Goal: Download file/media

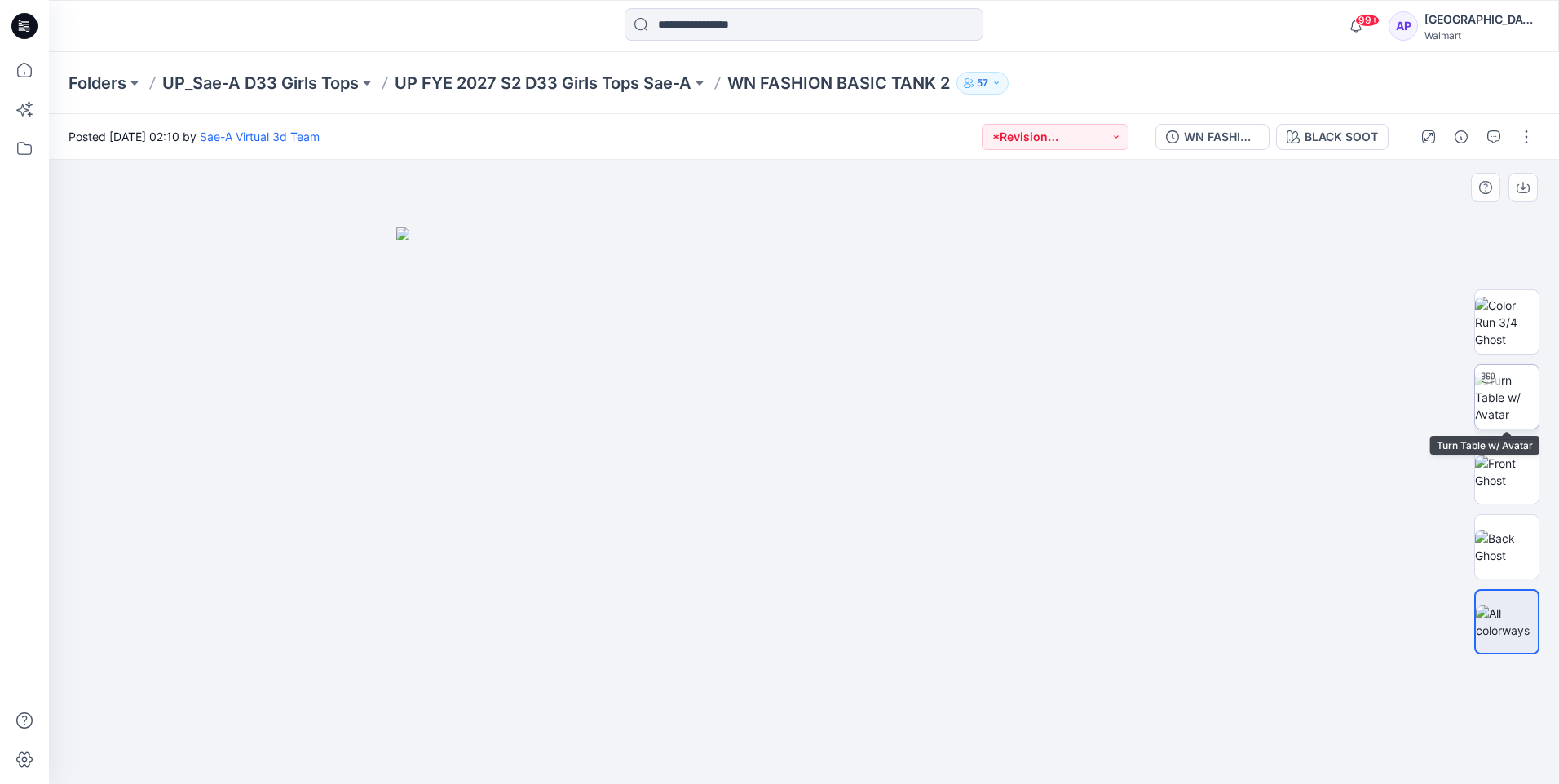
click at [1525, 396] on img at bounding box center [1506, 397] width 63 height 51
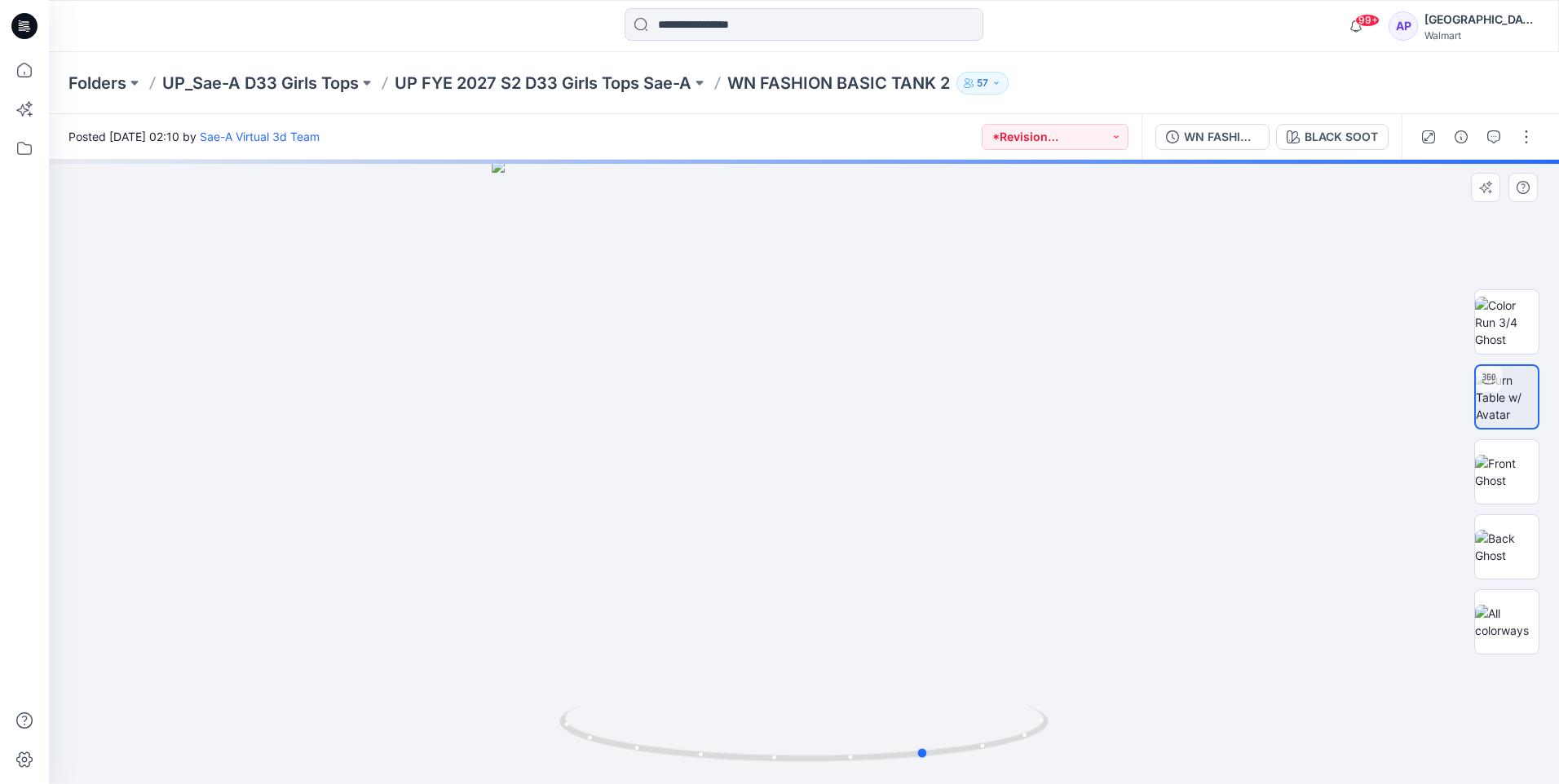
drag, startPoint x: 1040, startPoint y: 590, endPoint x: 1154, endPoint y: 612, distance: 116.1
click at [1161, 612] on div at bounding box center [804, 472] width 1510 height 624
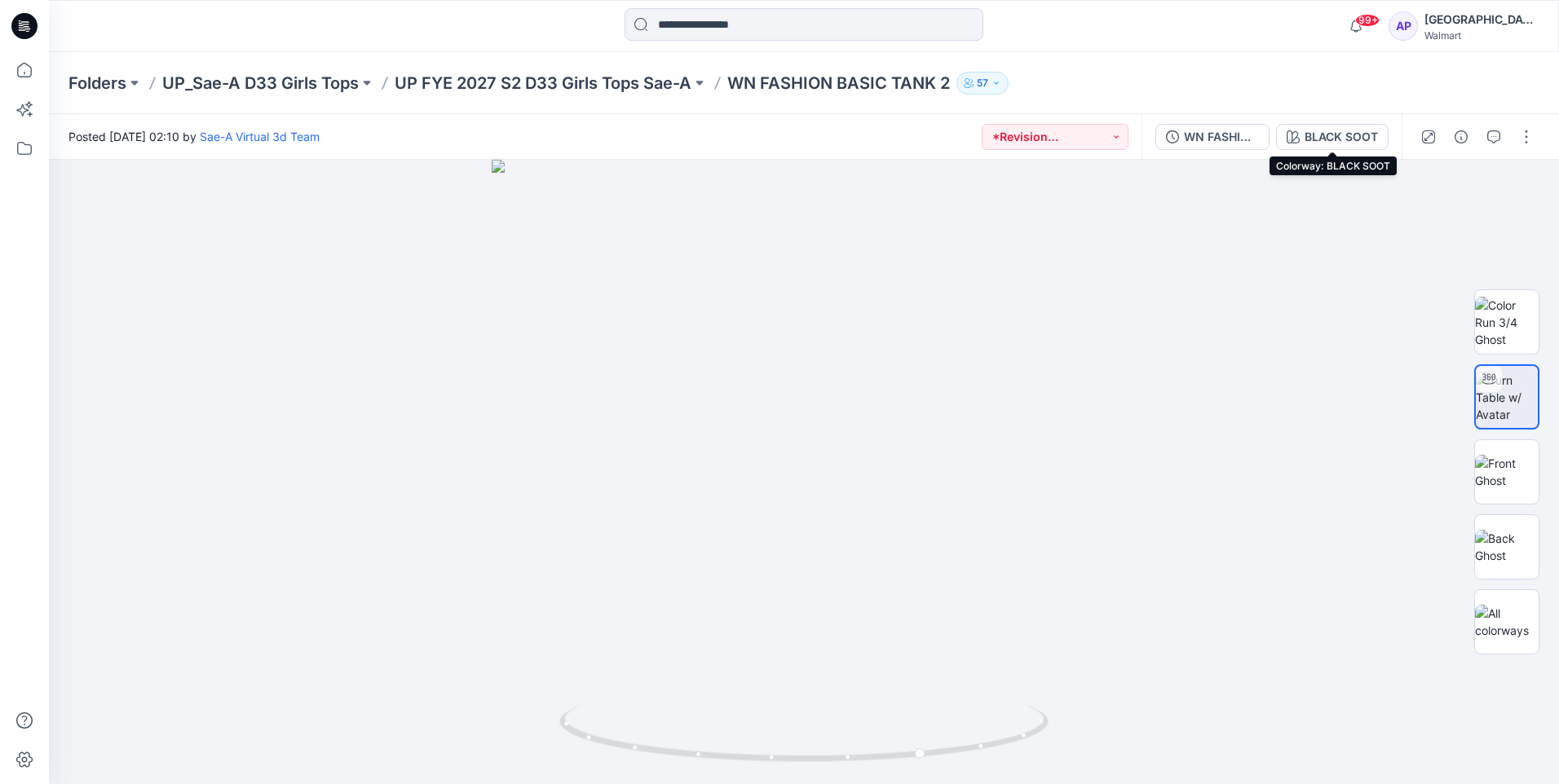
click at [1330, 137] on div "BLACK SOOT" at bounding box center [1341, 137] width 73 height 18
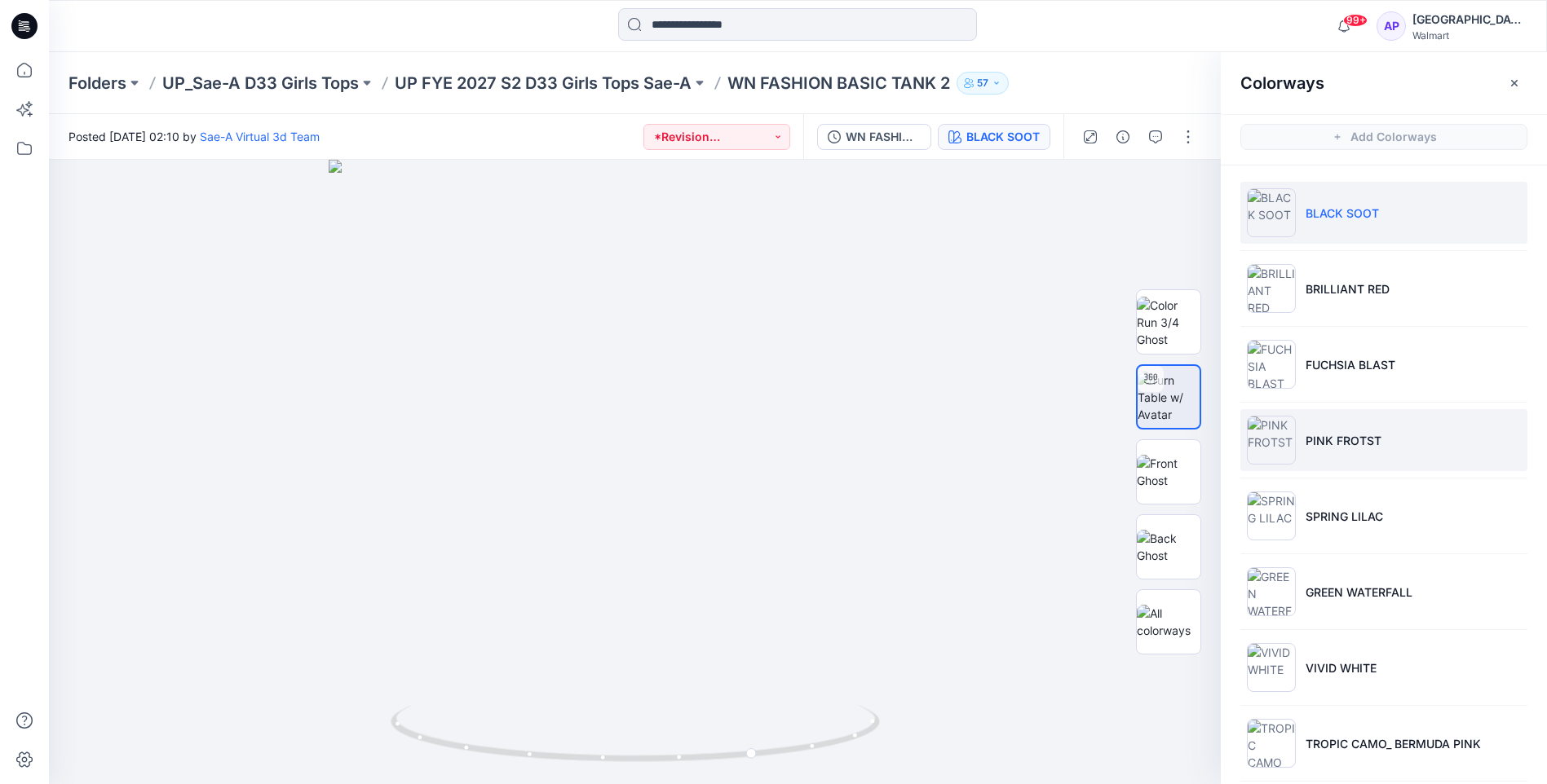
click at [1265, 432] on img at bounding box center [1272, 440] width 49 height 49
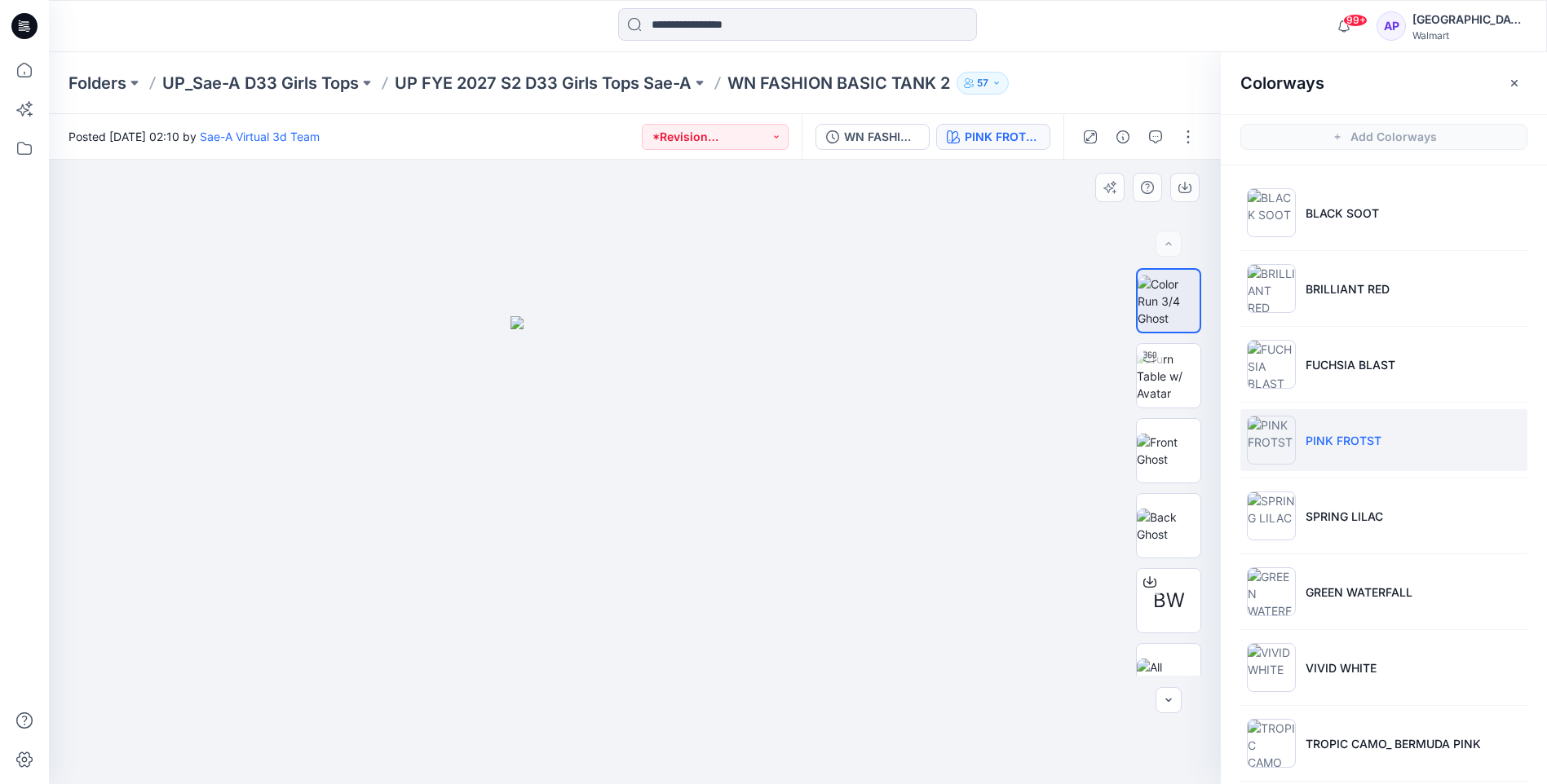
drag, startPoint x: 924, startPoint y: 605, endPoint x: 915, endPoint y: 611, distance: 10.8
click at [915, 611] on div at bounding box center [635, 472] width 1171 height 624
drag, startPoint x: 1160, startPoint y: 397, endPoint x: 1148, endPoint y: 393, distance: 12.6
click at [1159, 396] on img at bounding box center [1169, 376] width 63 height 51
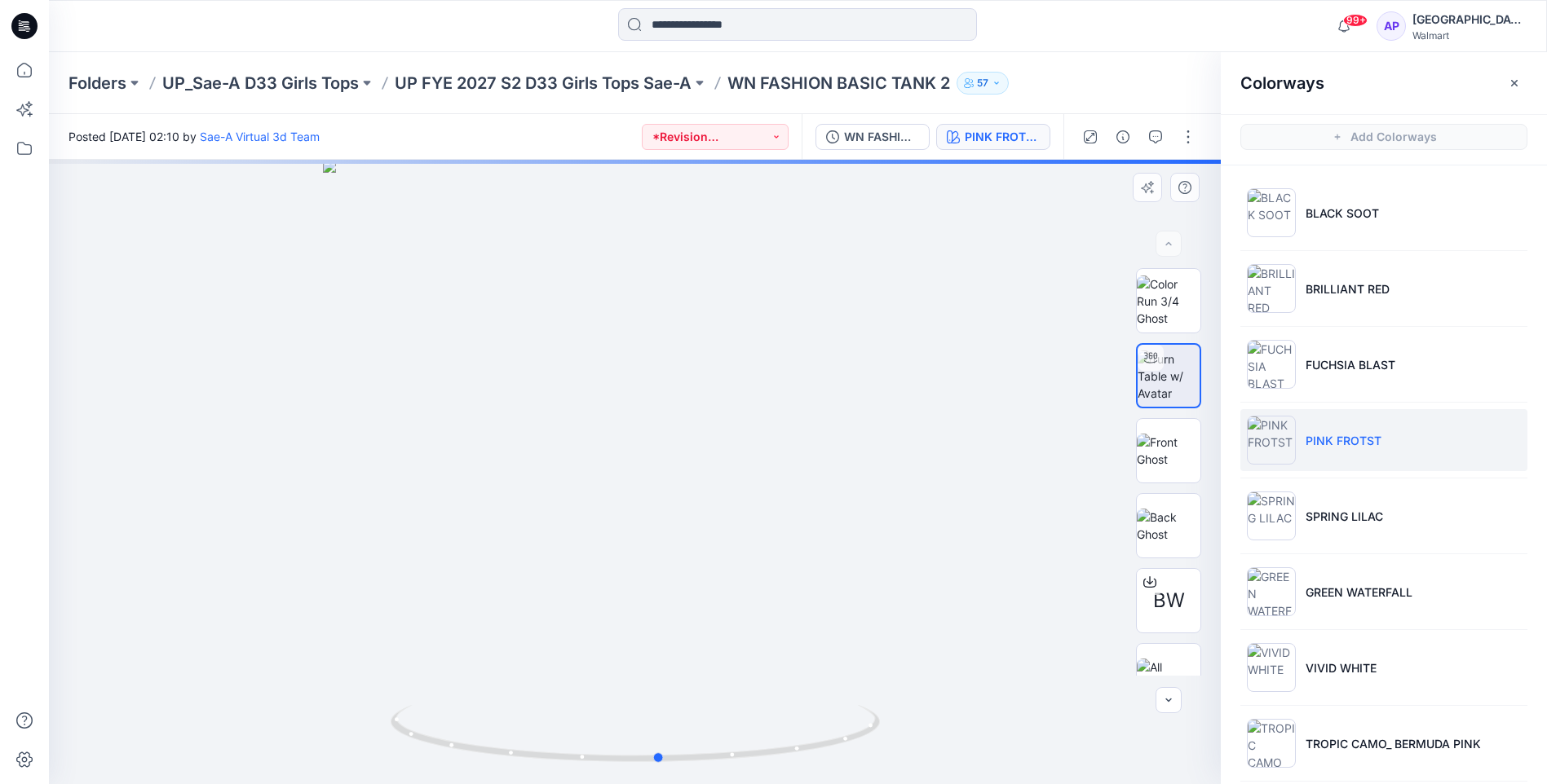
drag, startPoint x: 895, startPoint y: 596, endPoint x: 692, endPoint y: 545, distance: 209.3
click at [922, 613] on div at bounding box center [635, 472] width 1171 height 624
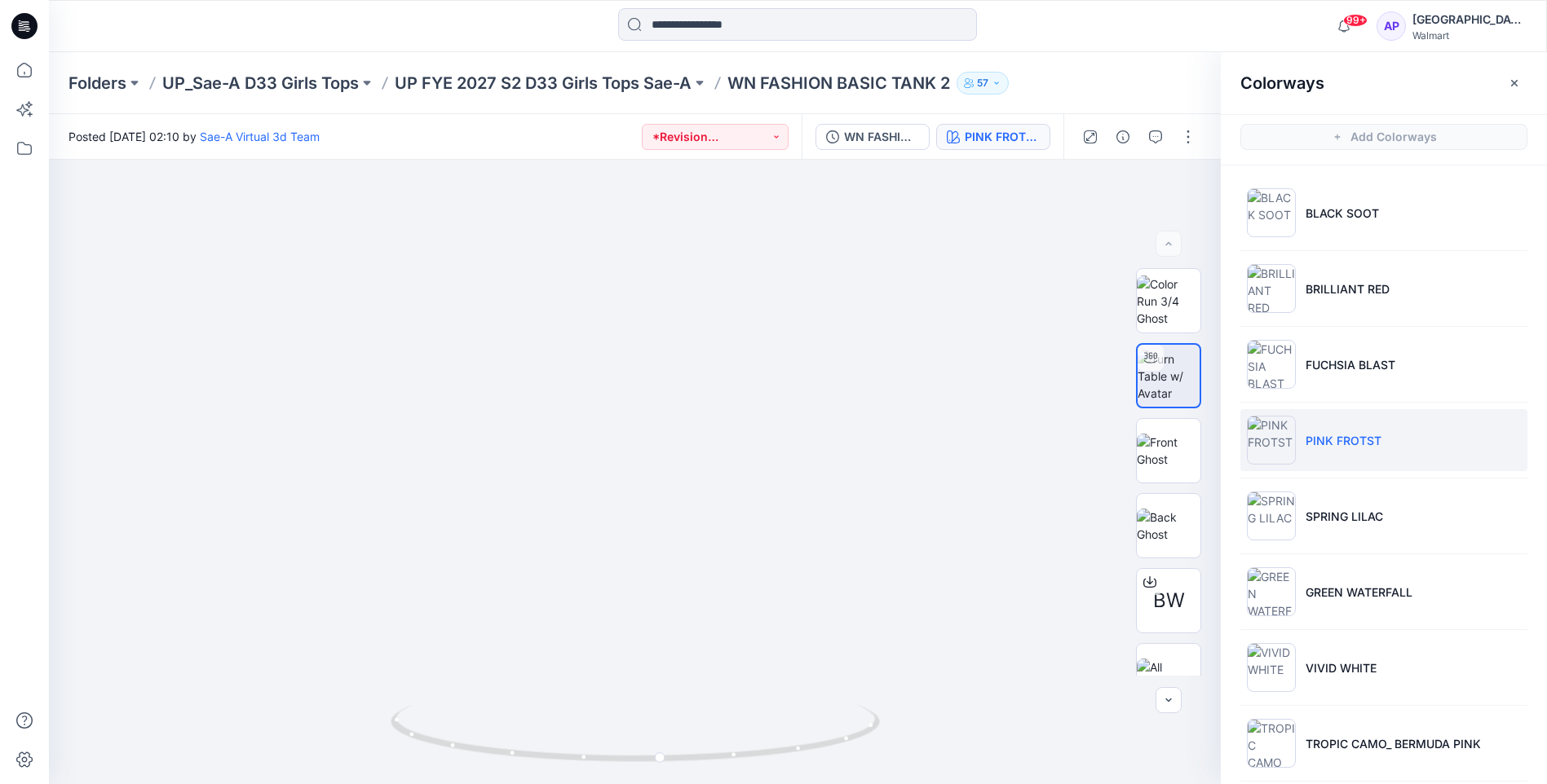
click at [1023, 10] on div at bounding box center [797, 25] width 748 height 36
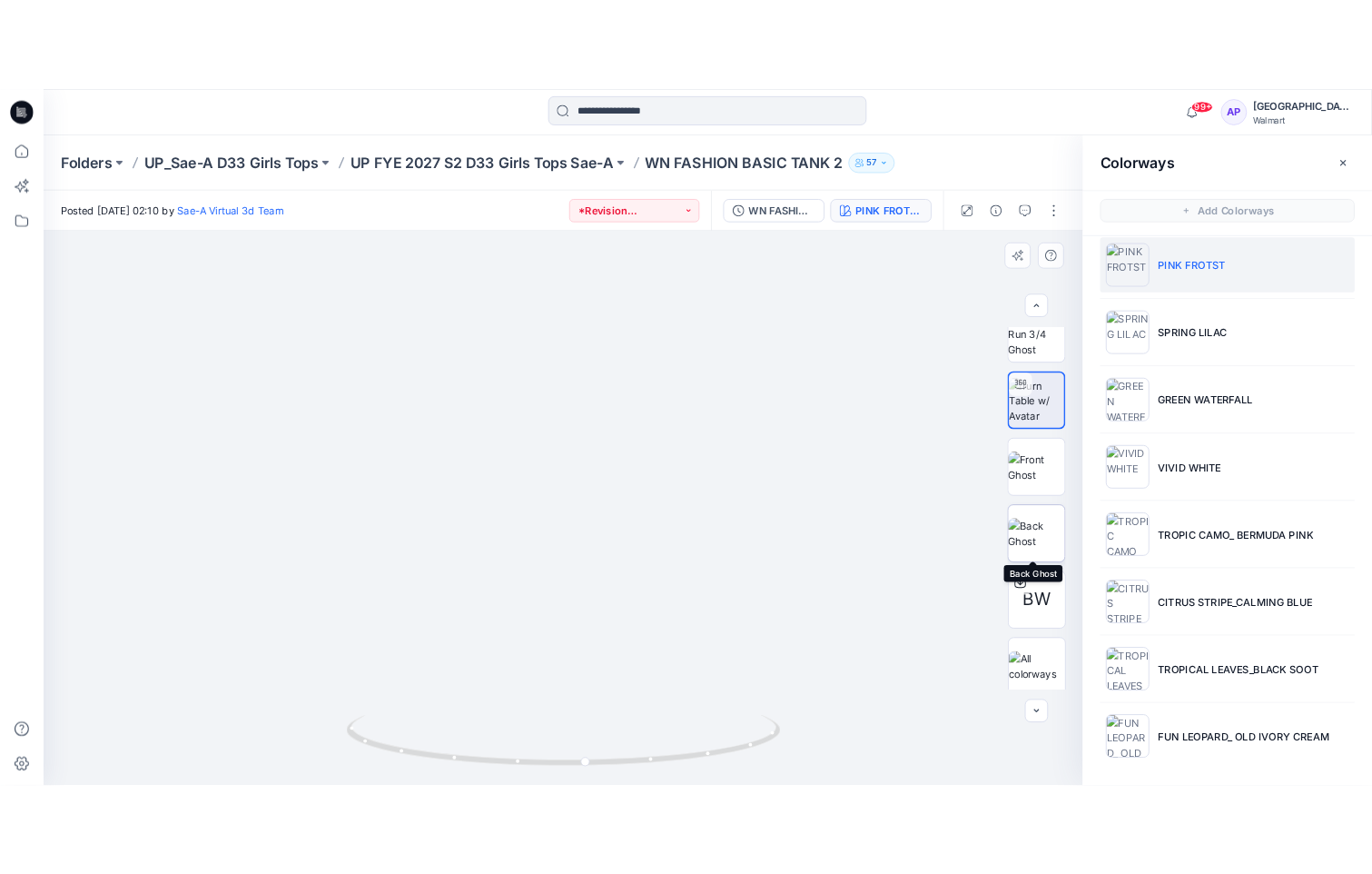
scroll to position [36, 0]
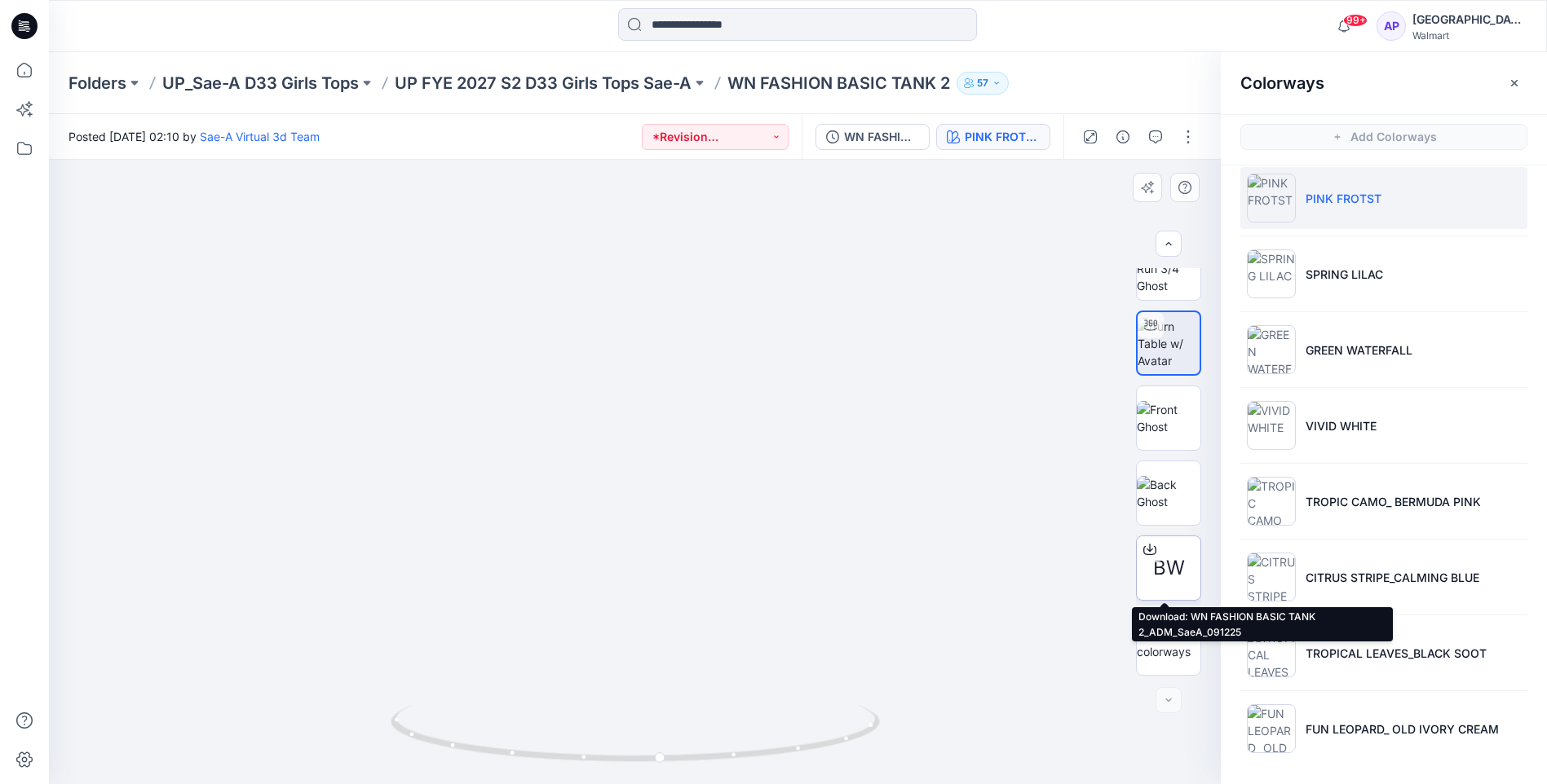
click at [1176, 556] on span "BW" at bounding box center [1169, 568] width 32 height 29
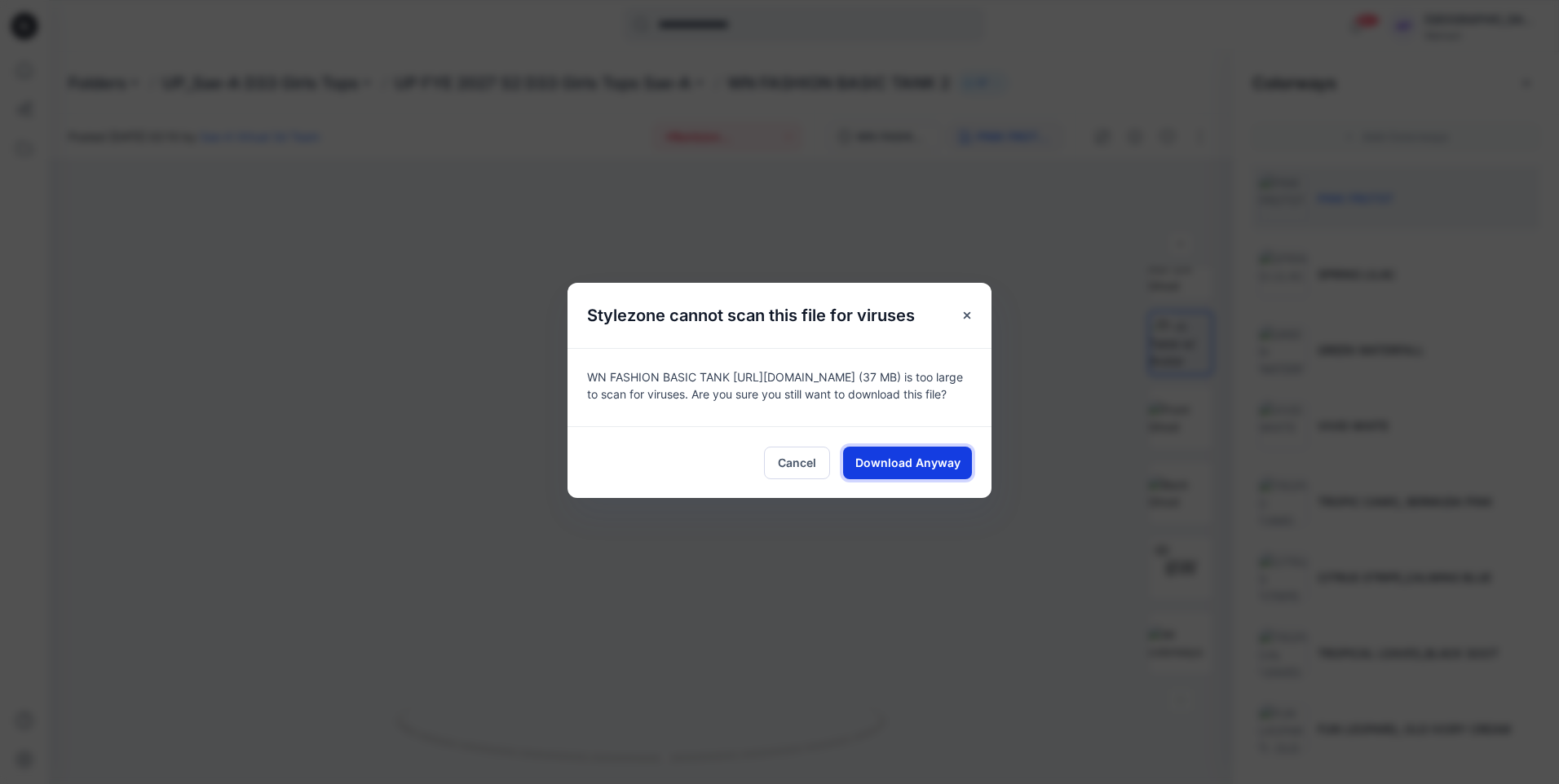
click at [857, 468] on span "Download Anyway" at bounding box center [908, 461] width 106 height 17
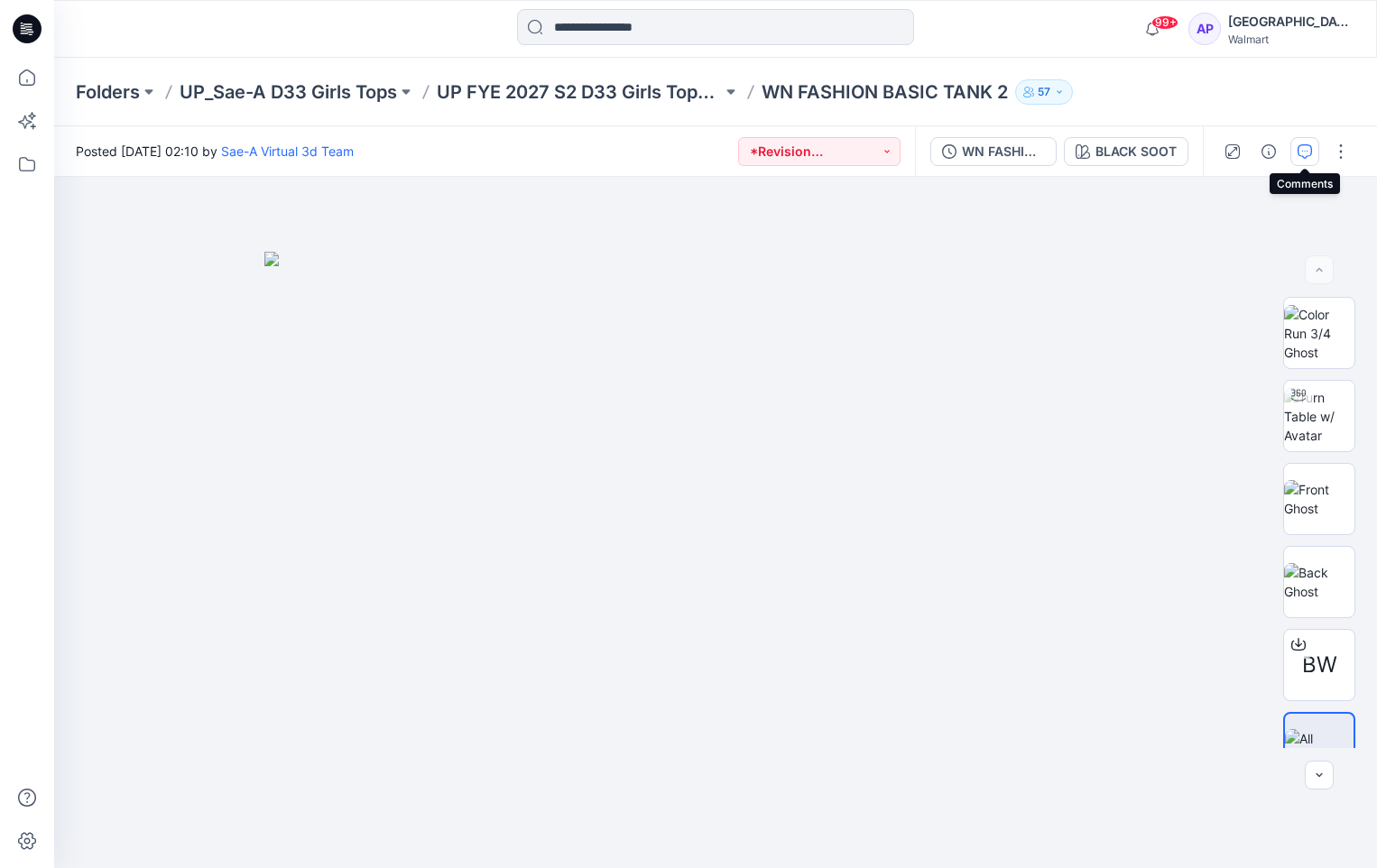
click at [1306, 155] on icon "button" at bounding box center [1304, 151] width 15 height 15
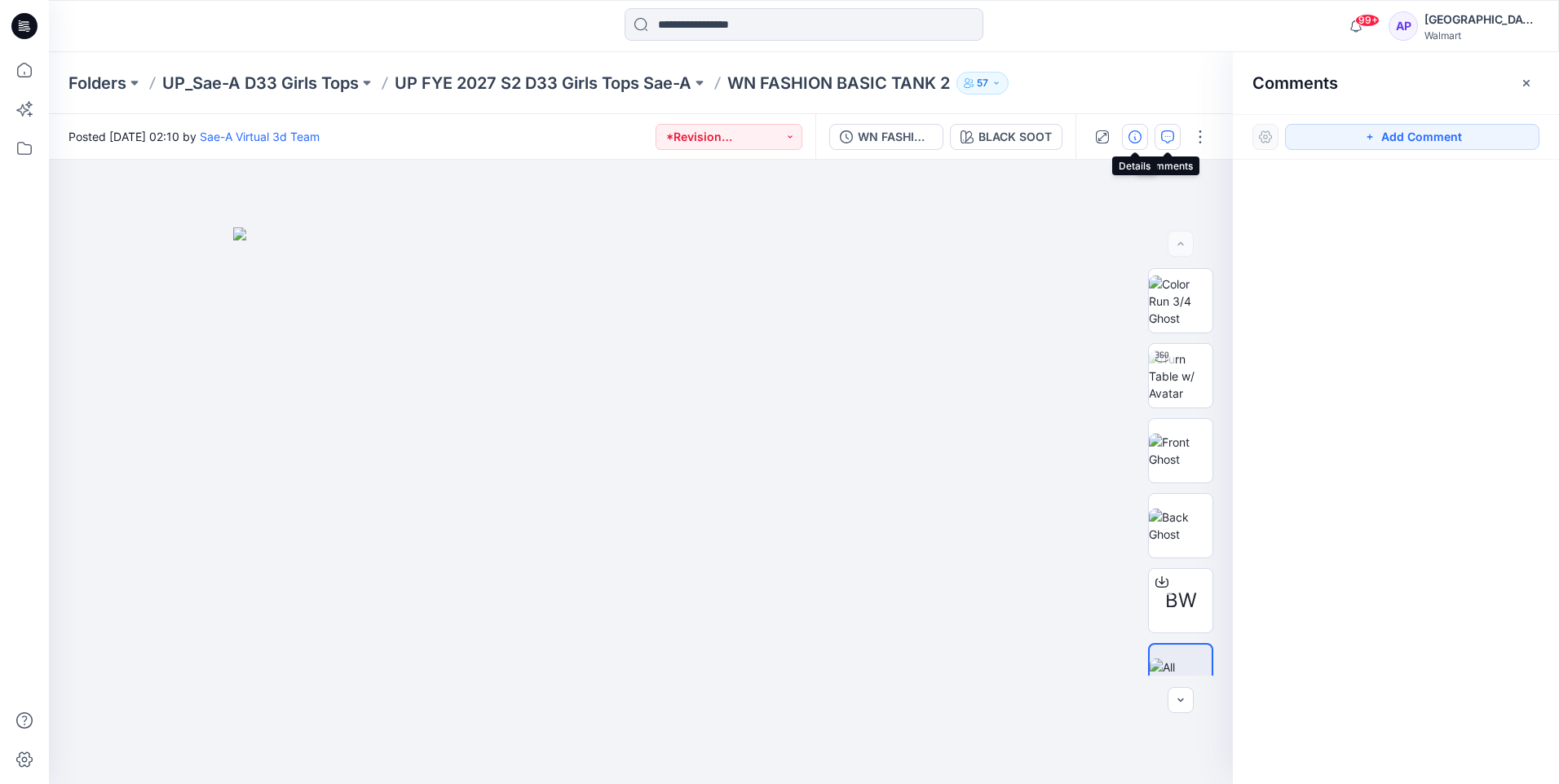
click at [1130, 137] on icon "button" at bounding box center [1134, 136] width 13 height 13
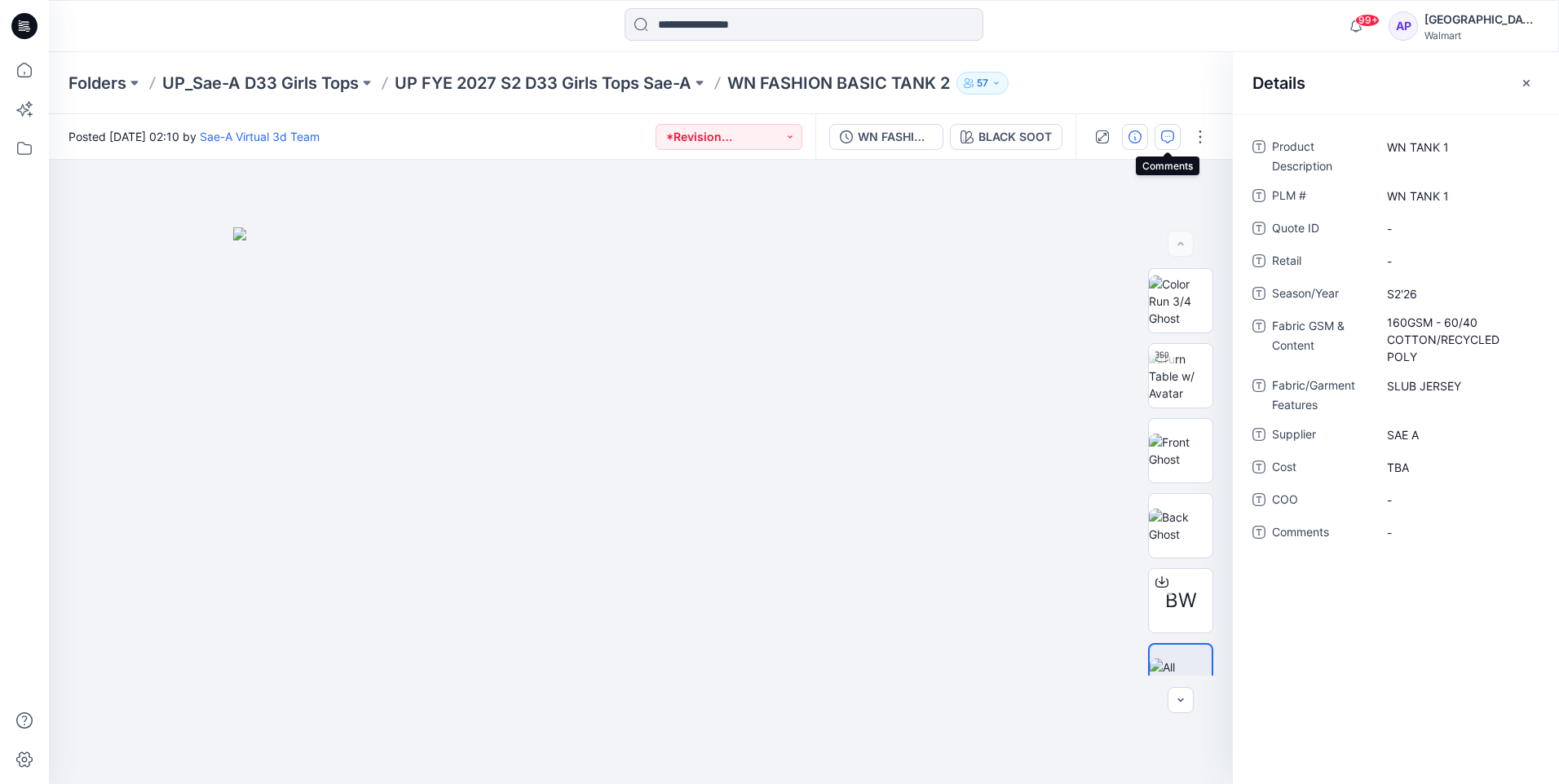
click at [1167, 132] on icon "button" at bounding box center [1167, 136] width 13 height 13
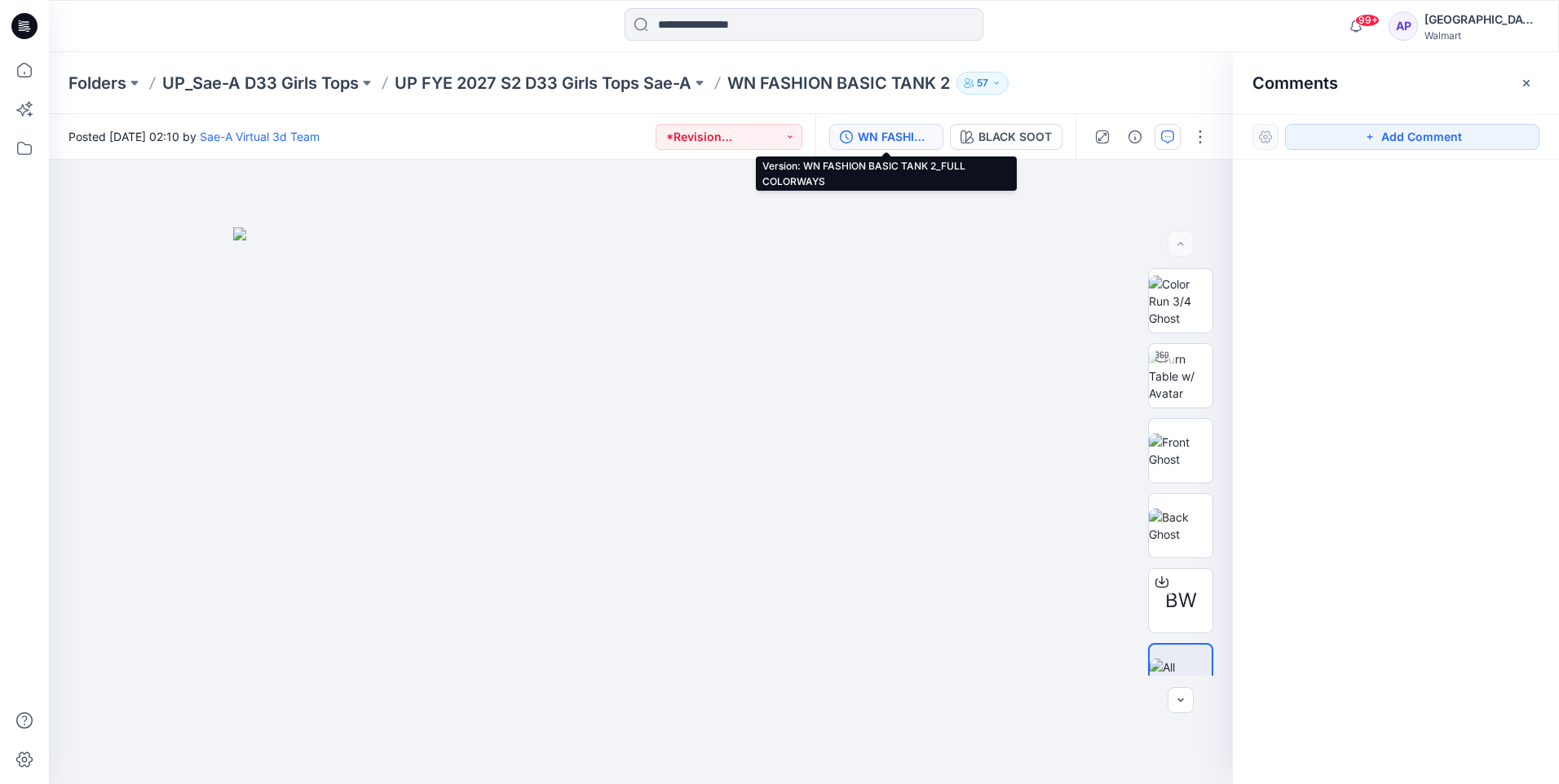
click at [886, 132] on div "WN FASHION BASIC TANK 2_FULL COLORWAYS" at bounding box center [894, 137] width 75 height 18
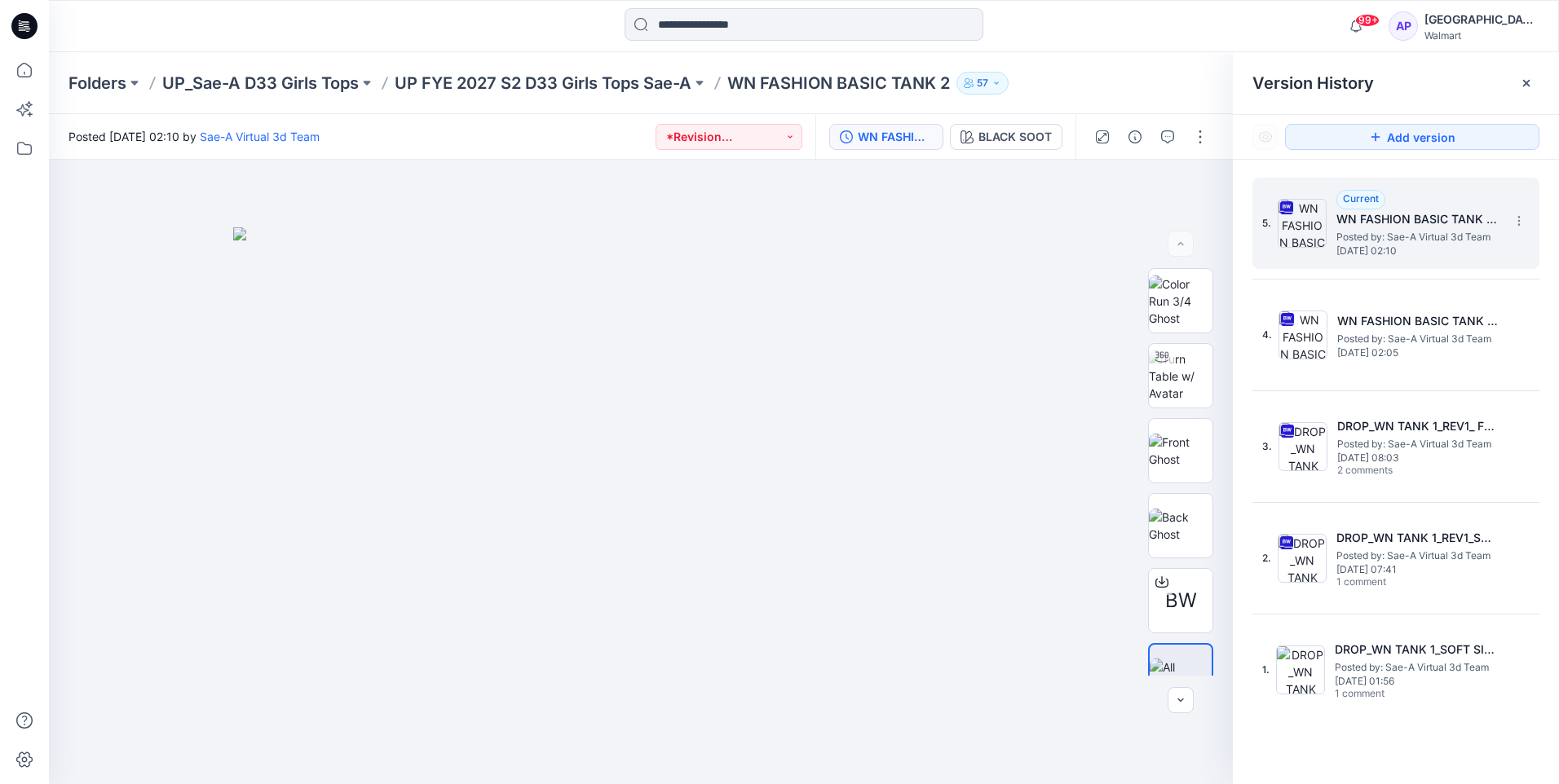
click at [1383, 239] on span "Posted by: Sae-A Virtual 3d Team" at bounding box center [1417, 237] width 163 height 17
click at [1397, 230] on span "Posted by: Sae-A Virtual 3d Team" at bounding box center [1417, 237] width 163 height 17
click at [1181, 366] on img at bounding box center [1180, 376] width 63 height 51
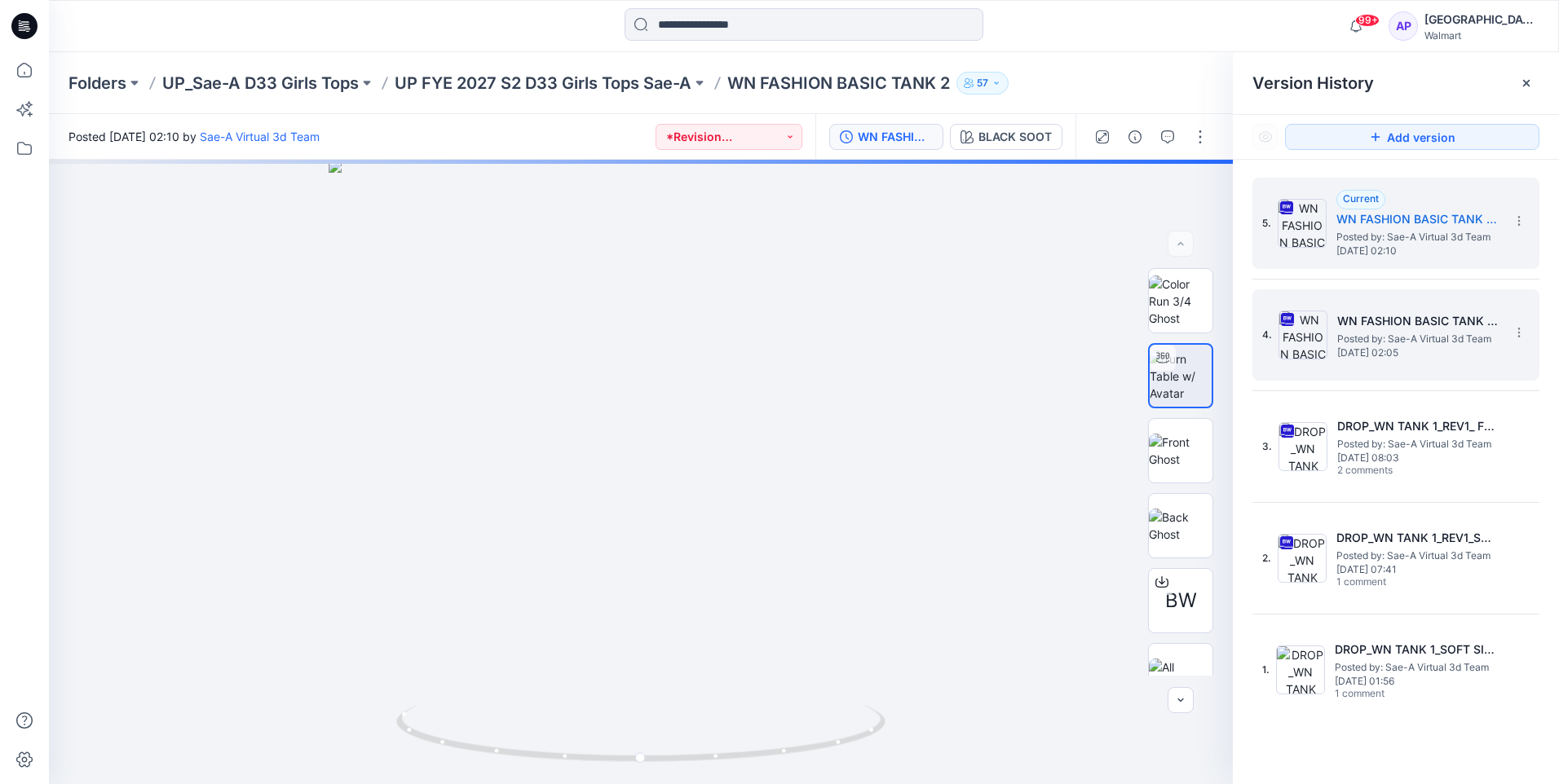
click at [1451, 337] on span "Posted by: Sae-A Virtual 3d Team" at bounding box center [1418, 338] width 163 height 17
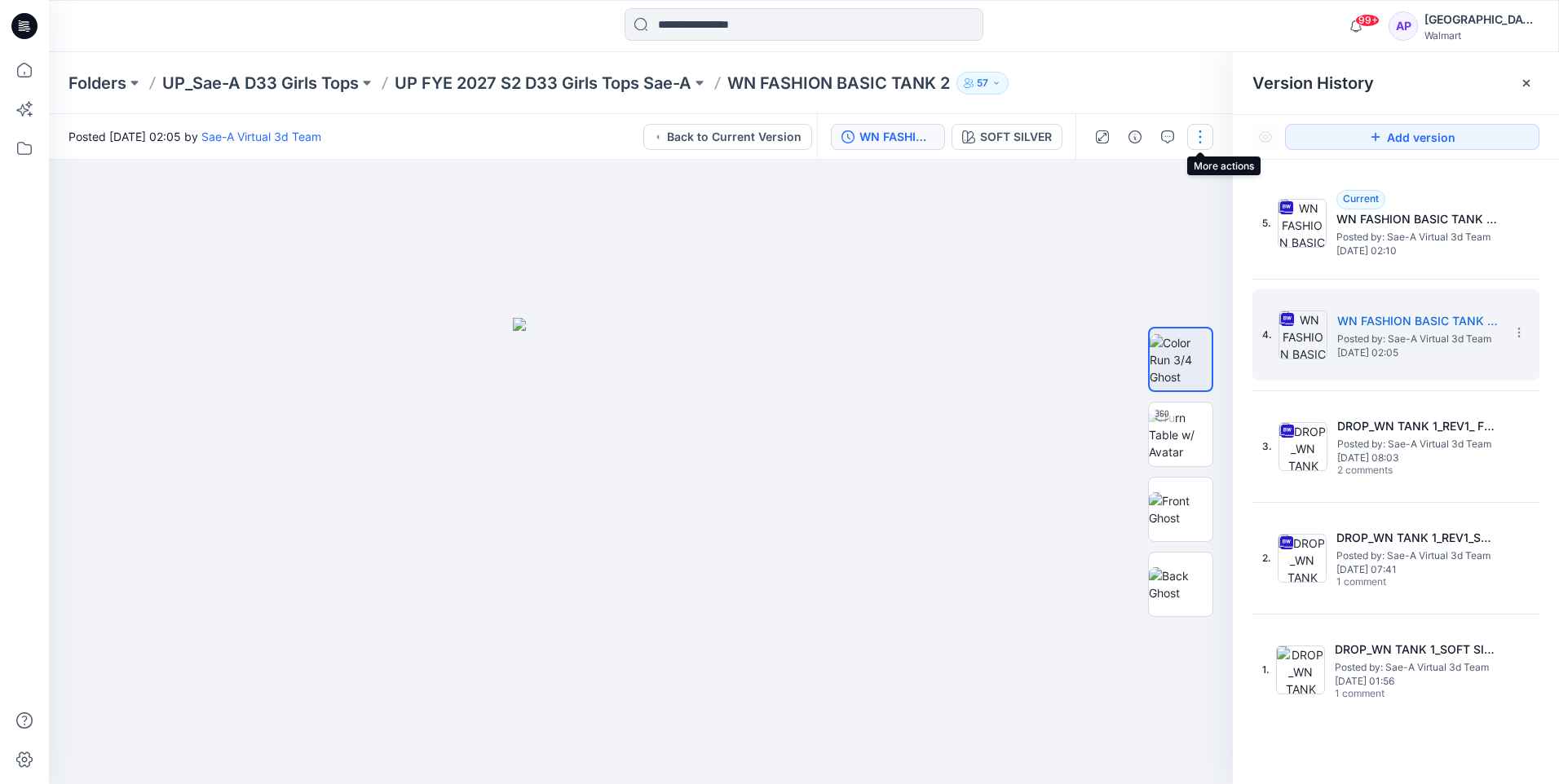
click at [1205, 130] on button "button" at bounding box center [1200, 137] width 26 height 26
click at [1166, 135] on icon "button" at bounding box center [1167, 136] width 13 height 13
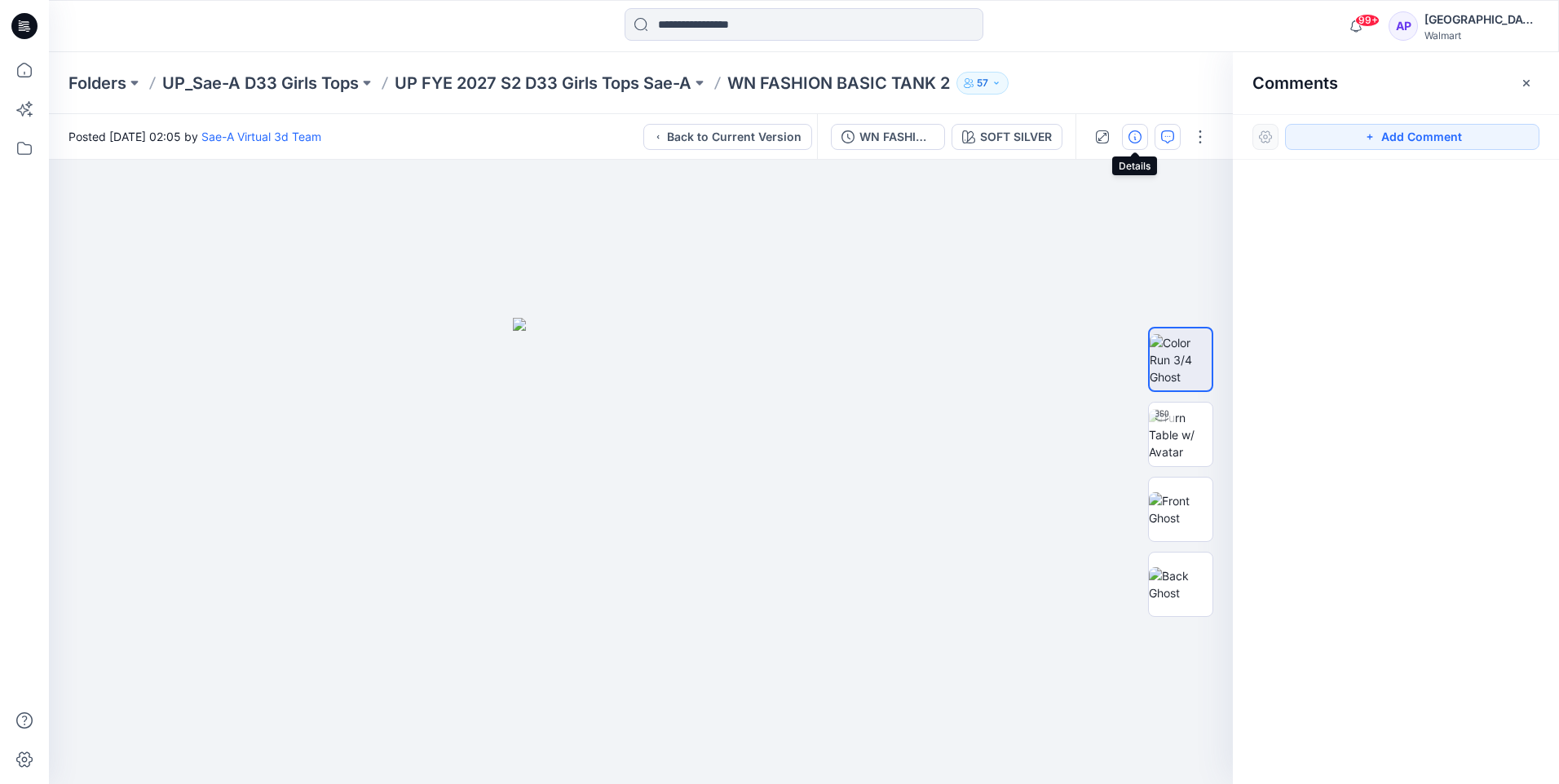
click at [1131, 139] on icon "button" at bounding box center [1134, 136] width 13 height 13
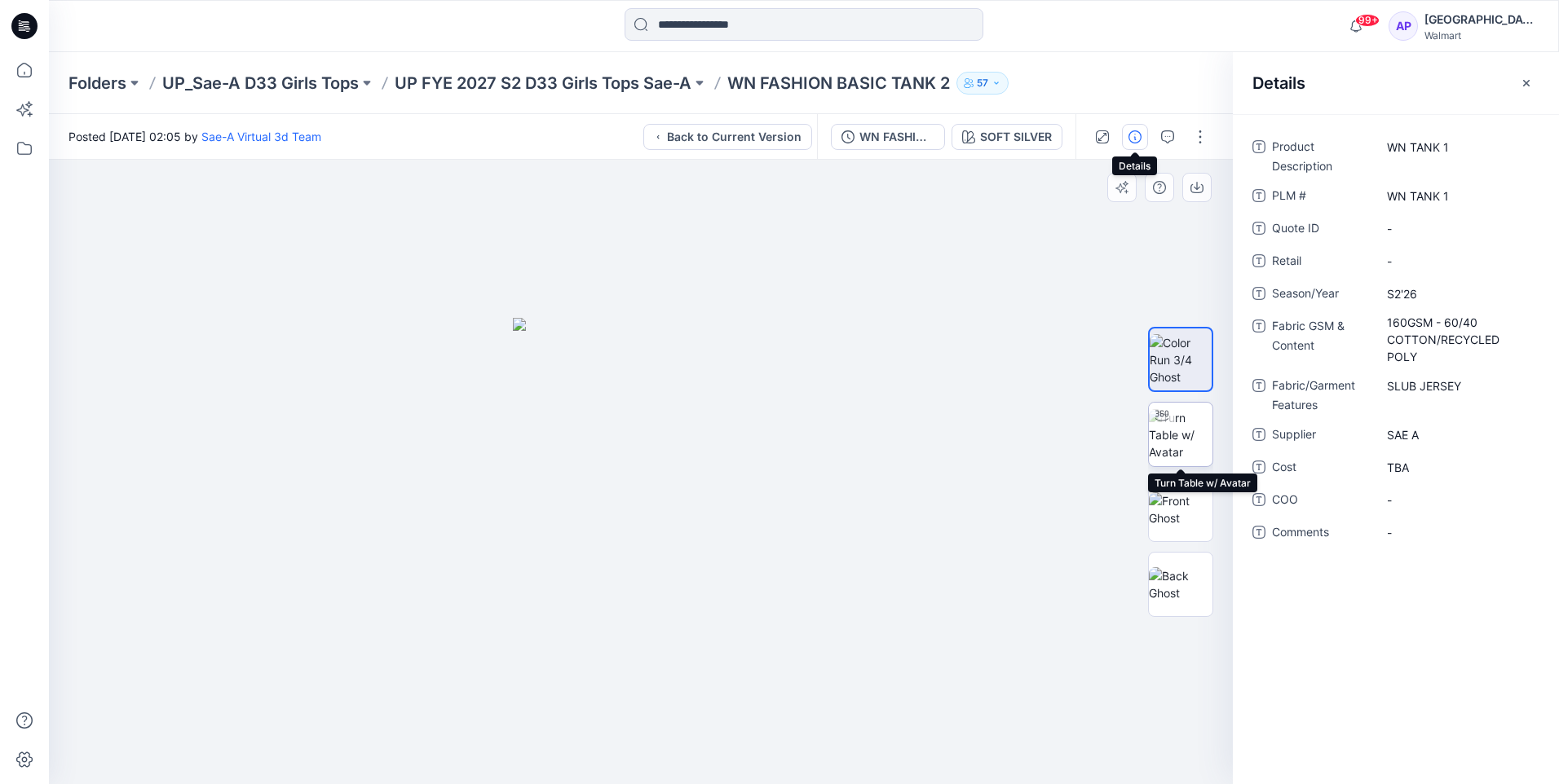
click at [1171, 434] on img at bounding box center [1180, 434] width 63 height 51
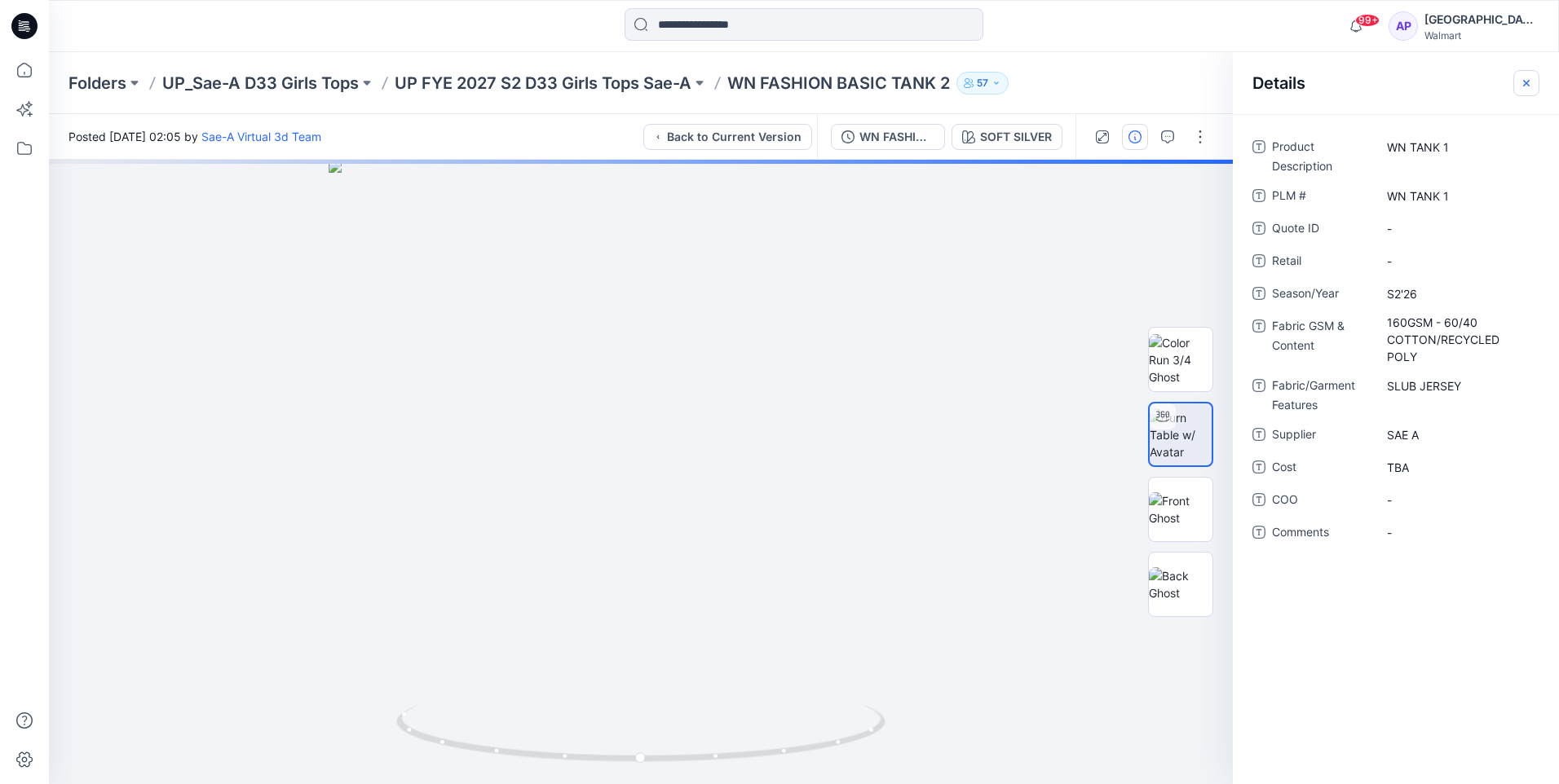
click at [1527, 79] on icon "button" at bounding box center [1526, 83] width 13 height 13
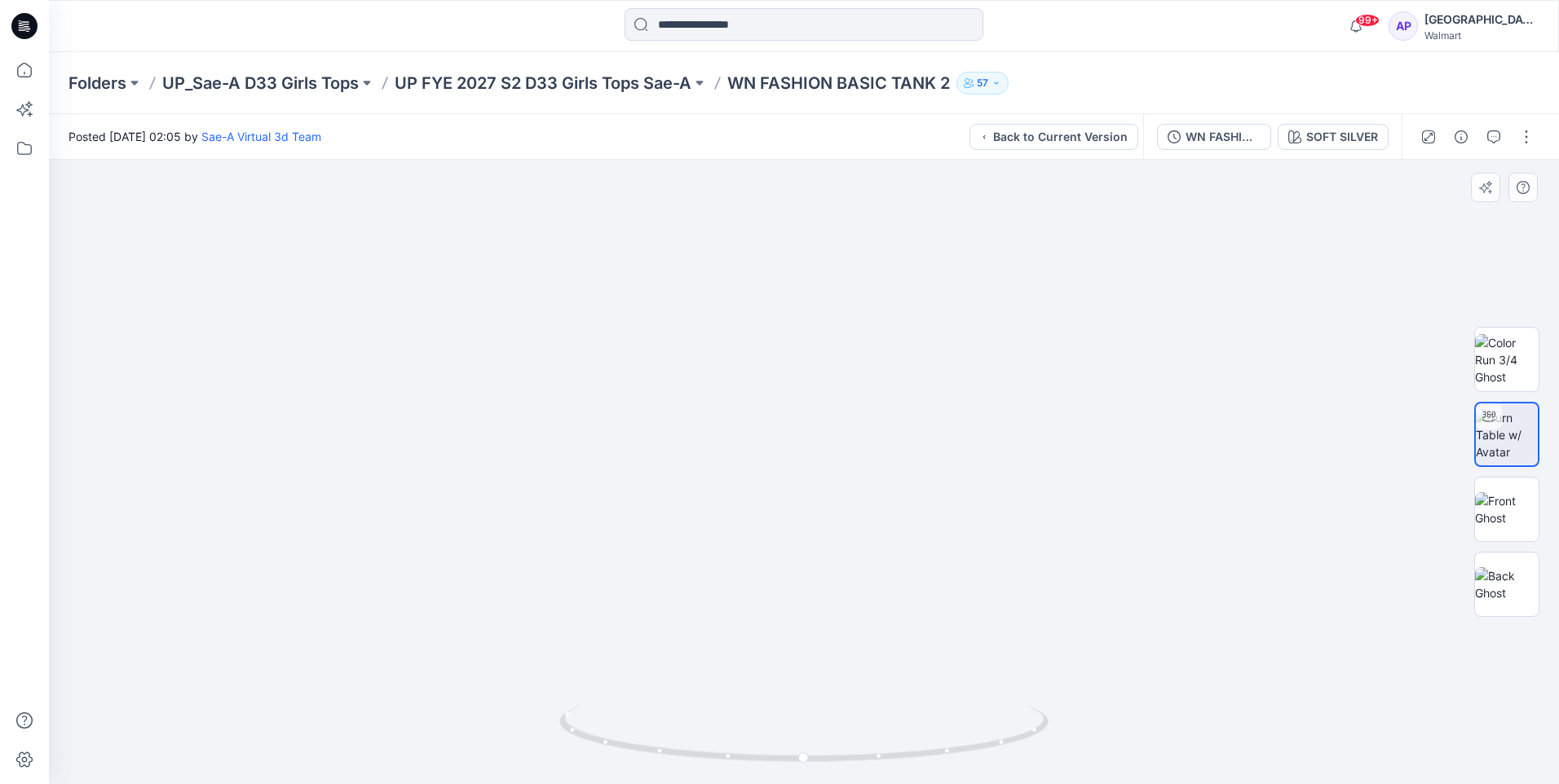
click at [237, 681] on img at bounding box center [804, 471] width 1290 height 1289
drag, startPoint x: 192, startPoint y: 550, endPoint x: 286, endPoint y: 552, distance: 94.0
click at [192, 555] on img at bounding box center [804, 305] width 1290 height 957
drag, startPoint x: 1288, startPoint y: 567, endPoint x: 1139, endPoint y: 570, distance: 149.0
click at [1139, 570] on img at bounding box center [804, 309] width 1290 height 950
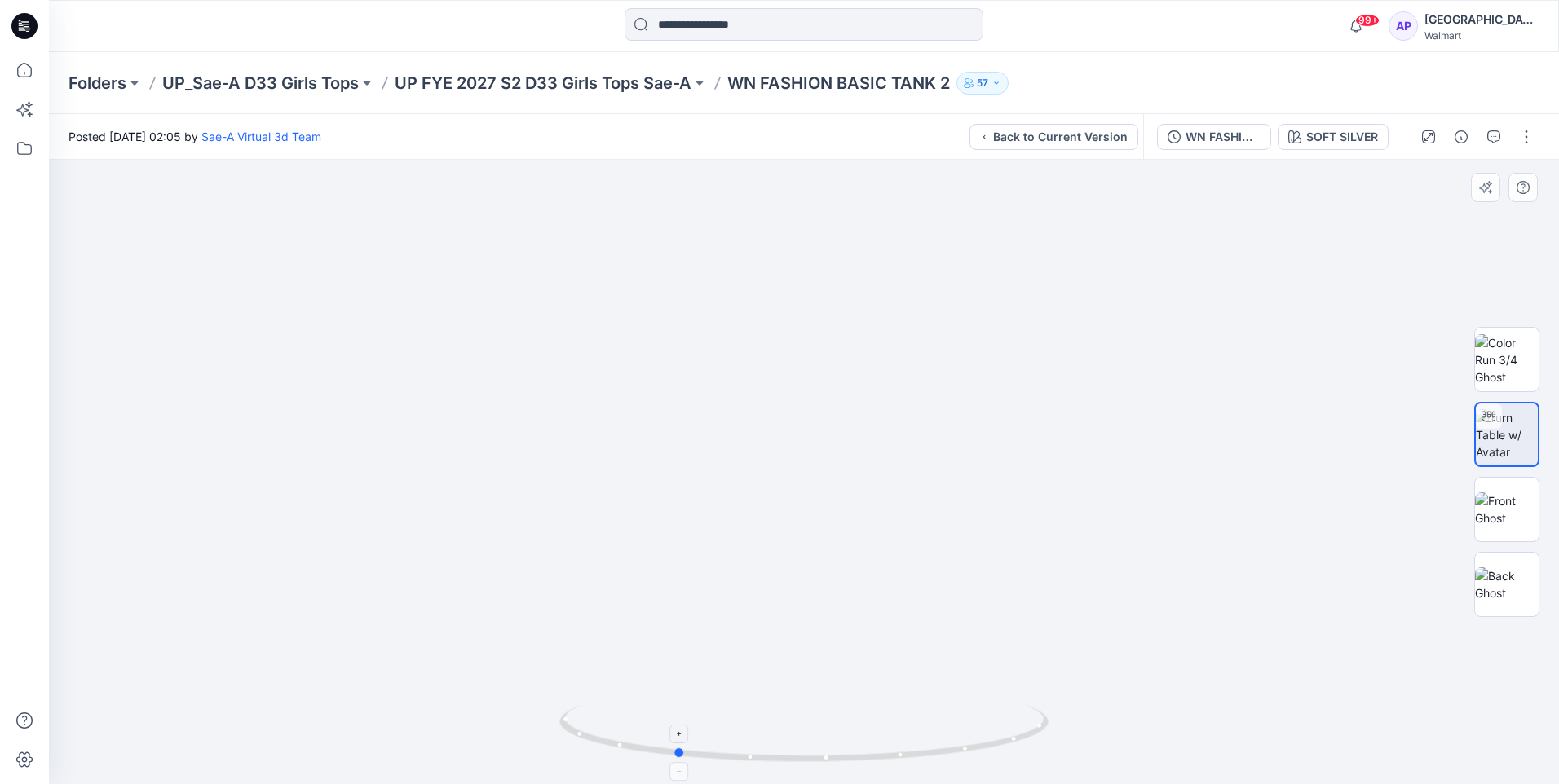
drag, startPoint x: 943, startPoint y: 744, endPoint x: 814, endPoint y: 748, distance: 129.1
click at [814, 748] on icon at bounding box center [805, 736] width 493 height 62
